Goal: Use online tool/utility: Utilize a website feature to perform a specific function

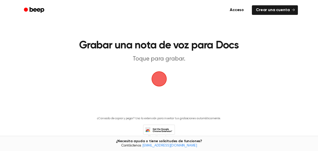
click at [160, 79] on span "button" at bounding box center [159, 79] width 14 height 14
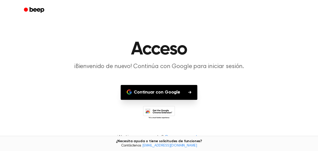
click at [160, 93] on font "Continuar con Google" at bounding box center [157, 92] width 47 height 5
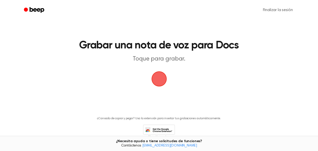
click at [160, 81] on span "button" at bounding box center [159, 79] width 14 height 14
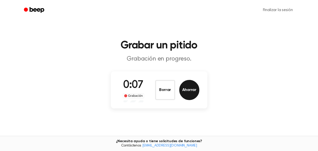
click at [189, 91] on font "Ahorrar" at bounding box center [189, 90] width 14 height 4
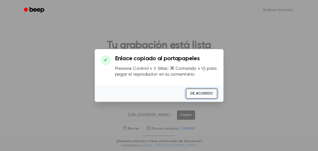
click at [208, 96] on font "DE ACUERDO" at bounding box center [201, 93] width 22 height 5
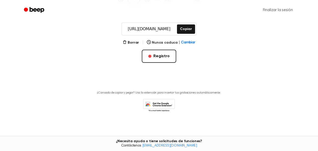
scroll to position [35, 0]
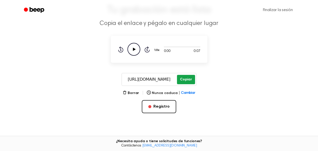
click at [186, 80] on font "Copiar" at bounding box center [186, 80] width 12 height 4
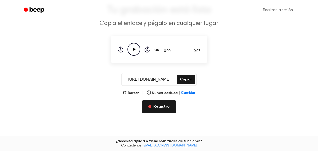
click at [157, 110] on button "Registro" at bounding box center [159, 106] width 34 height 13
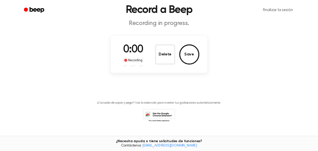
scroll to position [0, 0]
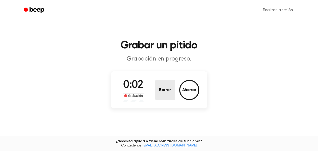
click at [162, 88] on font "Borrar" at bounding box center [165, 90] width 12 height 4
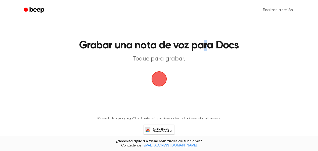
click at [206, 22] on main "Grabar una nota de voz para Docs Toque para grabar. ¿Cansado de copiar y pegar?…" at bounding box center [159, 76] width 318 height 152
